Goal: Information Seeking & Learning: Find specific page/section

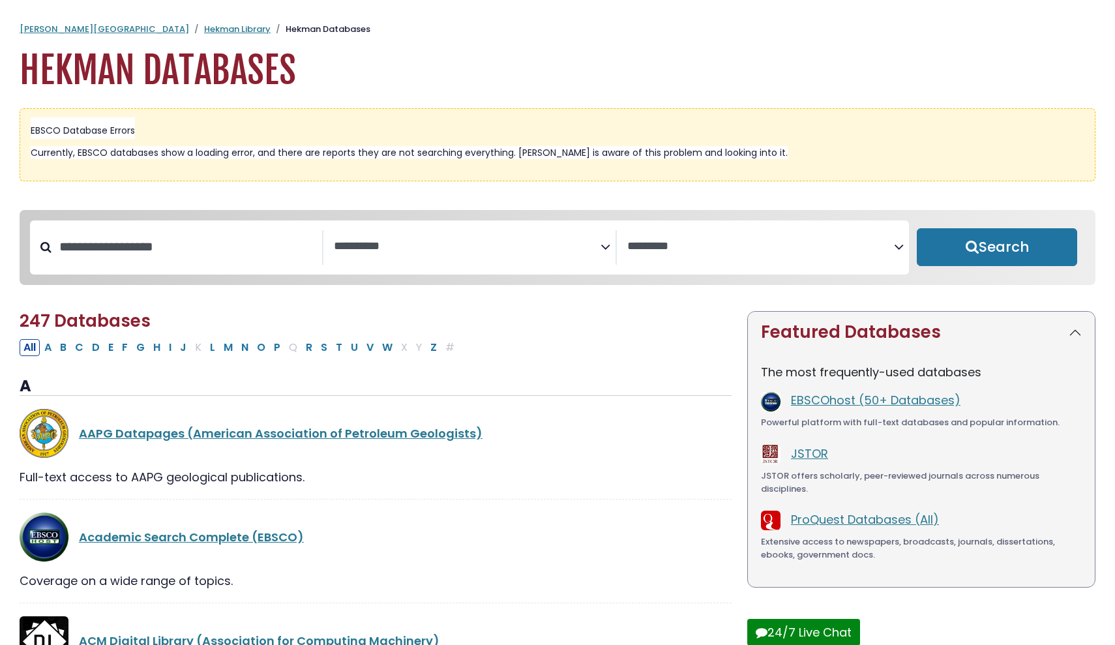
select select "Database Subject Filter"
select select "Database Vendors Filter"
click at [176, 251] on input "Search database by title or keyword" at bounding box center [187, 247] width 271 height 22
click at [348, 245] on textarea "Search" at bounding box center [467, 247] width 267 height 14
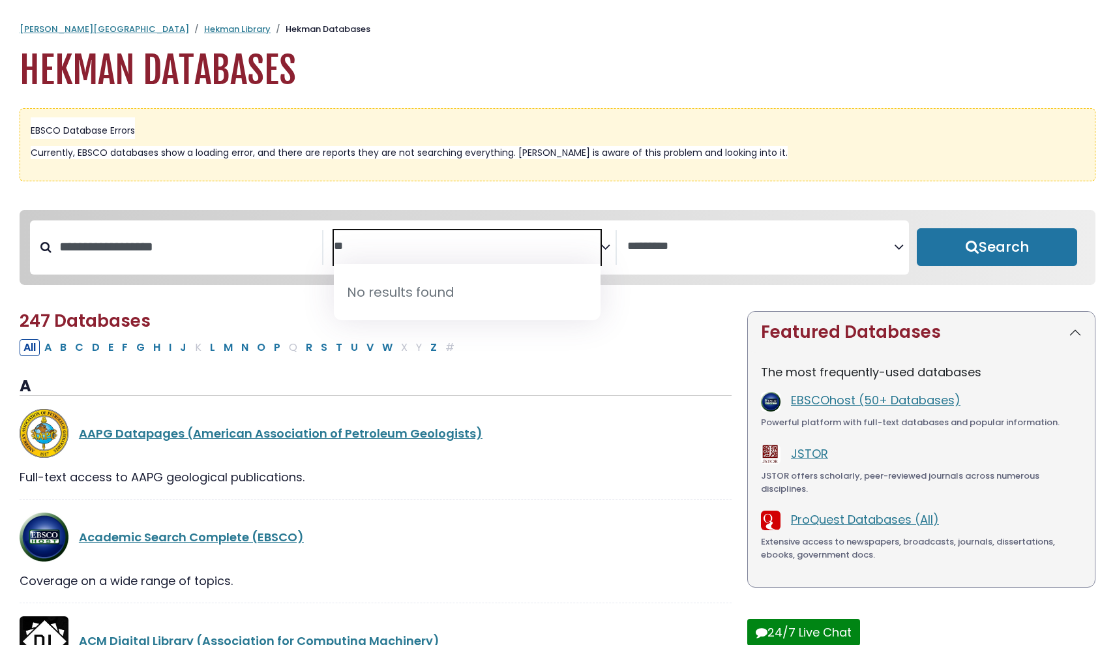
type textarea "*"
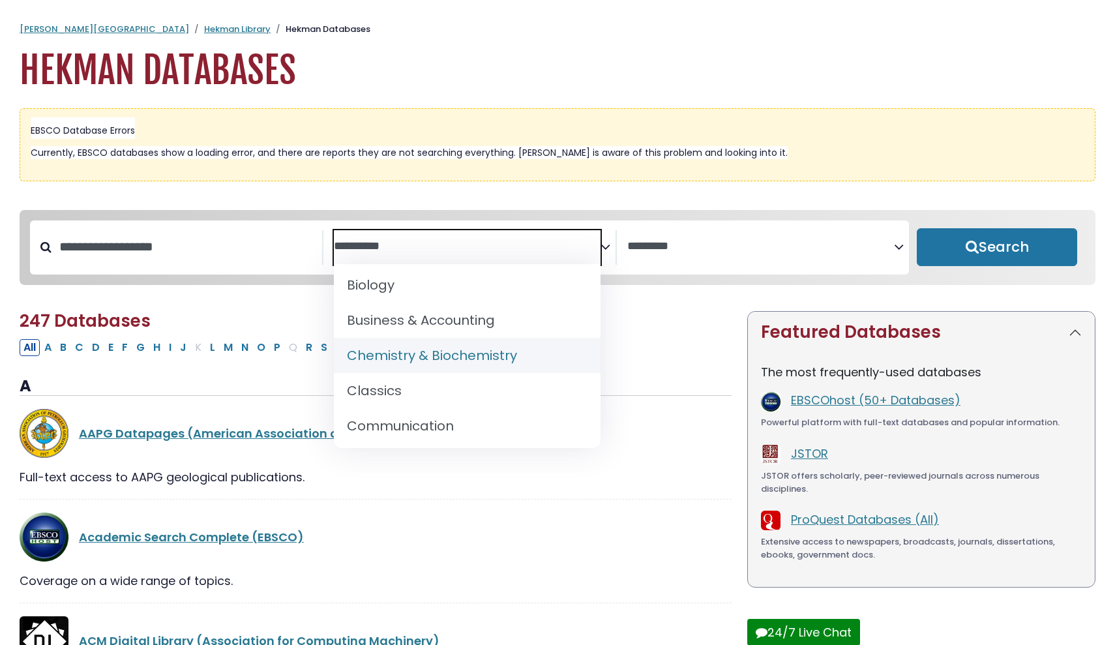
scroll to position [182, 0]
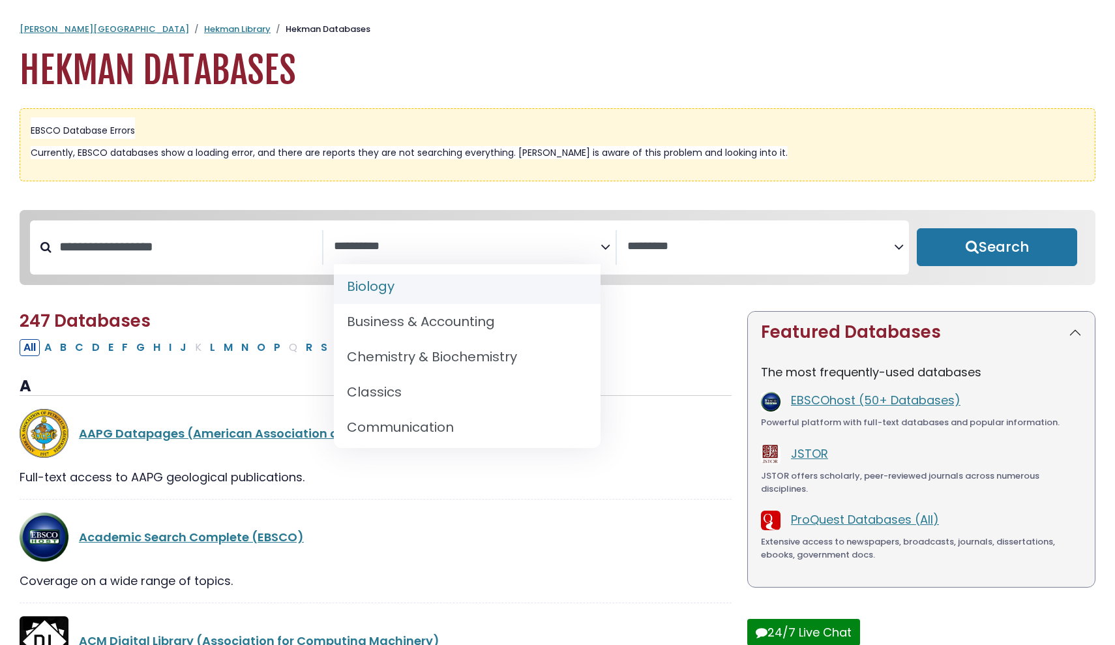
select select "*****"
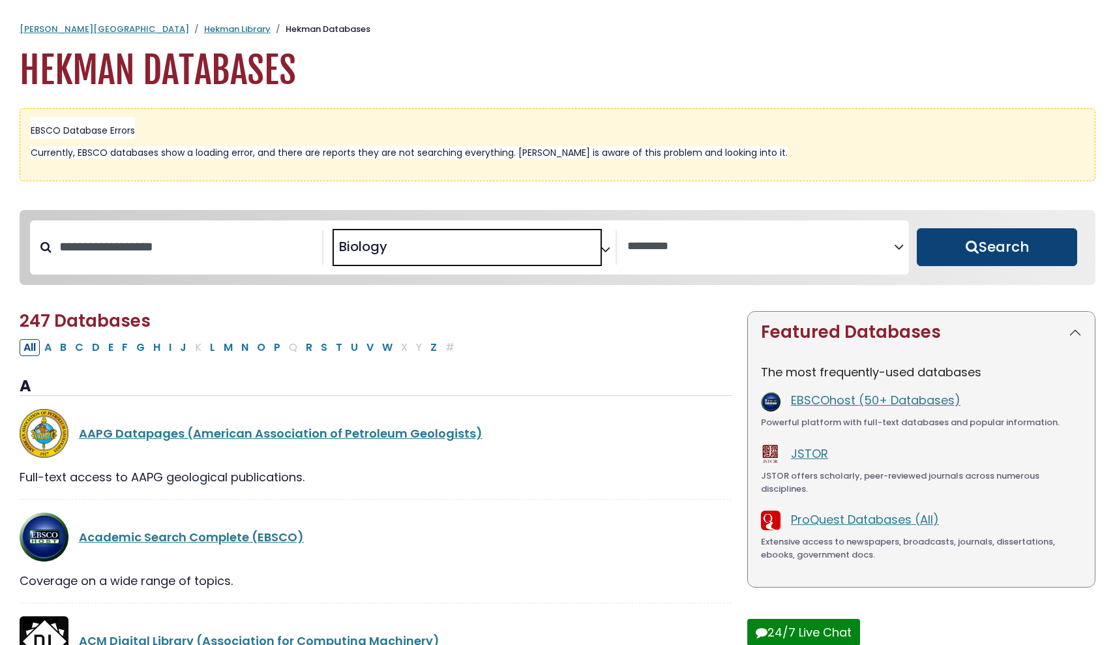
click at [1025, 246] on button "Search" at bounding box center [997, 247] width 160 height 38
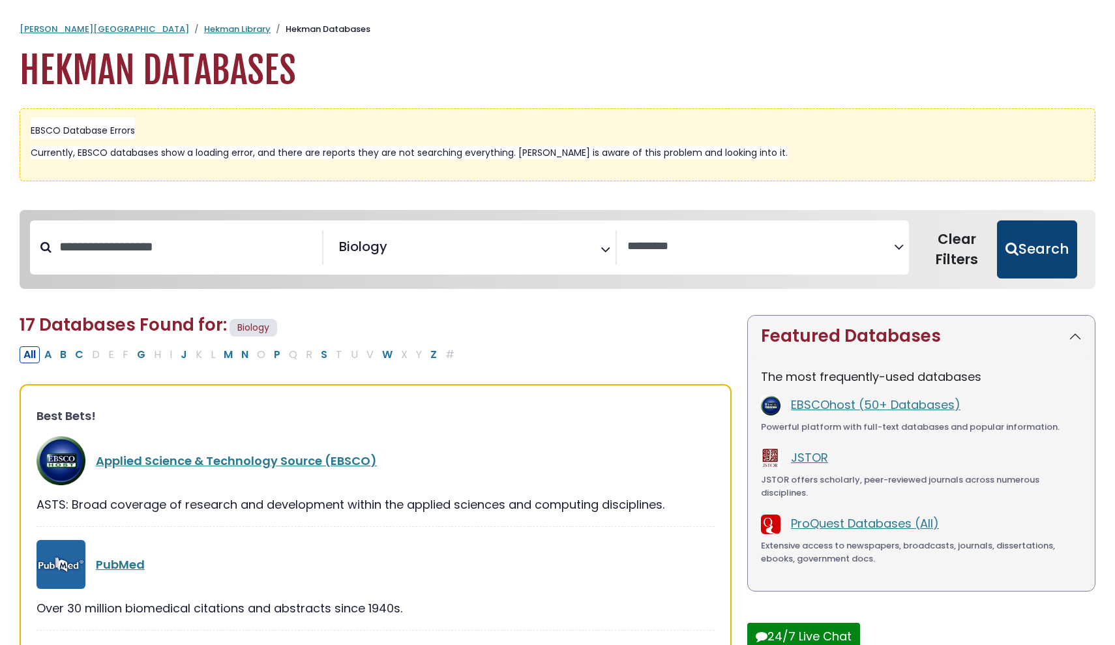
click at [1036, 239] on button "Search" at bounding box center [1037, 249] width 80 height 59
select select "Database Vendors Filter"
click at [261, 447] on div "Applied Science & Technology Source (EBSCO)" at bounding box center [376, 460] width 678 height 49
click at [263, 454] on link "Applied Science & Technology Source (EBSCO)" at bounding box center [236, 461] width 281 height 16
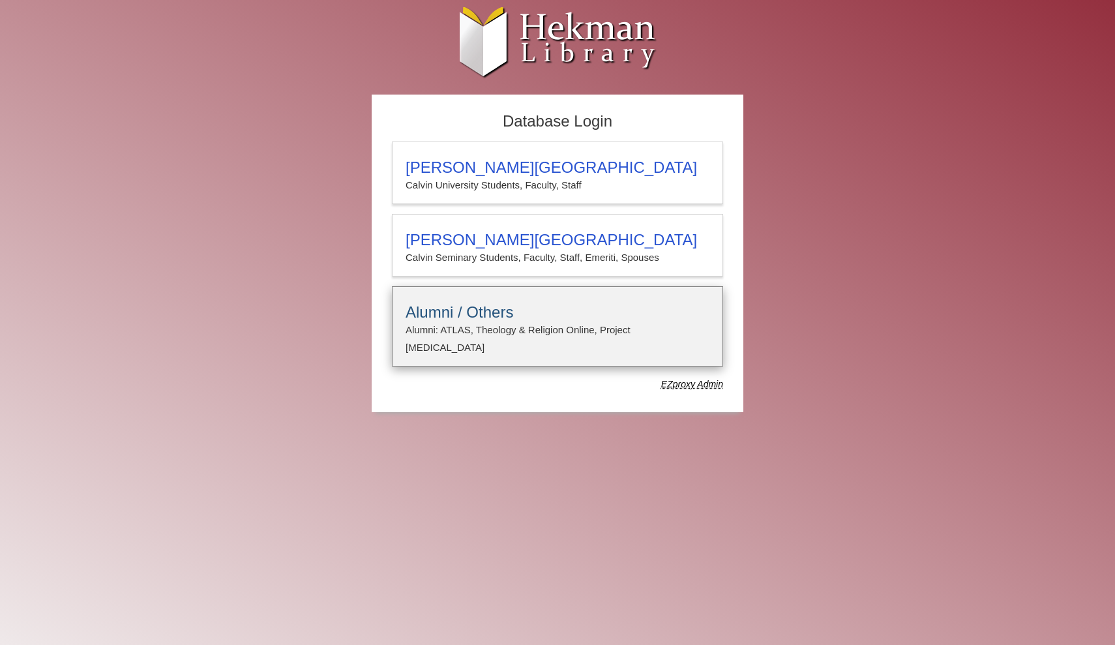
click at [486, 320] on h3 "Alumni / Others" at bounding box center [558, 312] width 304 height 18
